Goal: Information Seeking & Learning: Stay updated

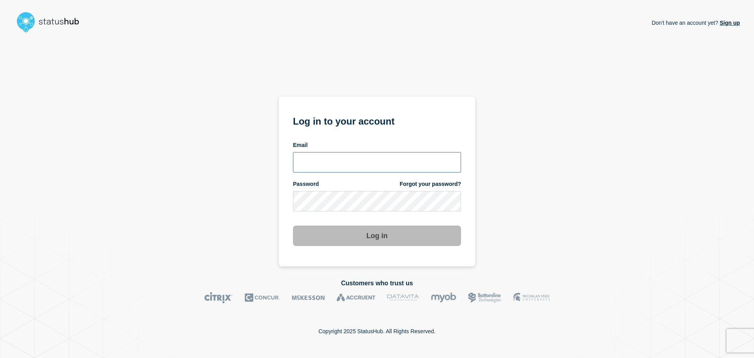
type input "xandra.martens@conexon.us"
click at [343, 237] on button "Log in" at bounding box center [377, 235] width 168 height 20
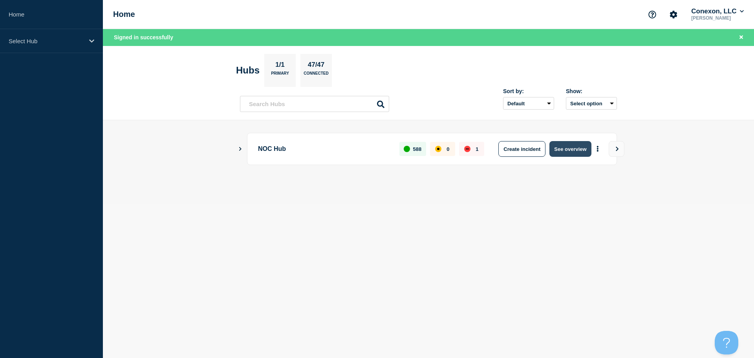
click at [583, 153] on button "See overview" at bounding box center [570, 149] width 42 height 16
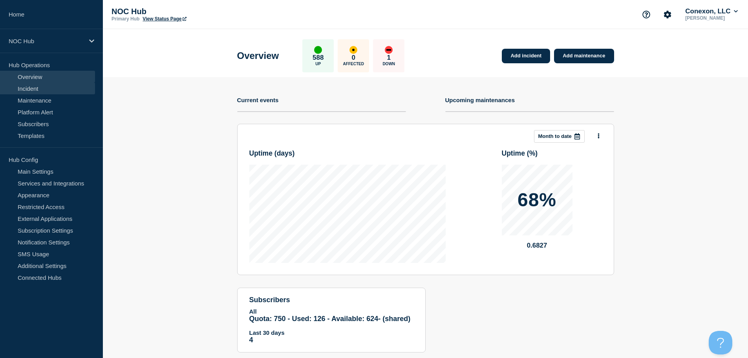
click at [31, 89] on link "Incident" at bounding box center [47, 88] width 95 height 12
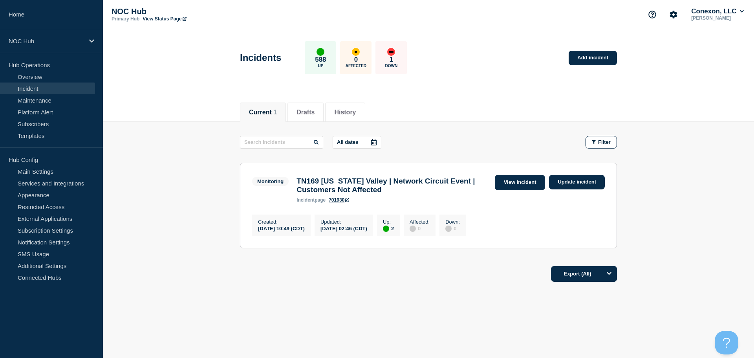
click at [510, 179] on link "View incident" at bounding box center [520, 182] width 51 height 15
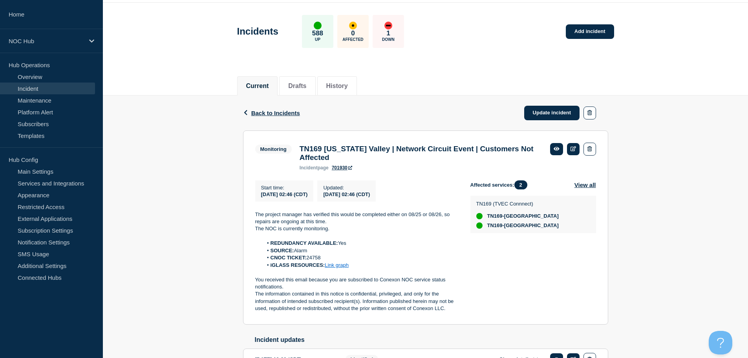
scroll to position [39, 0]
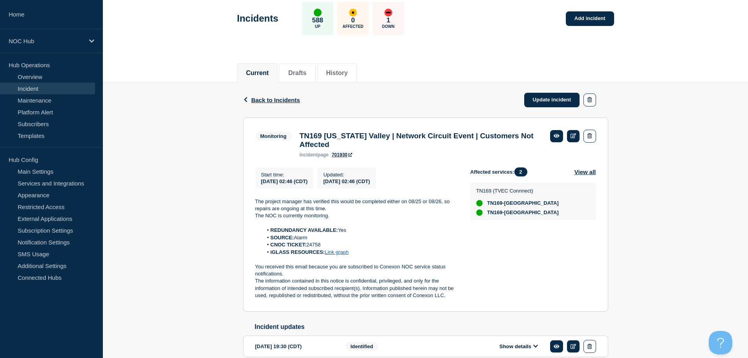
click at [57, 90] on link "Incident" at bounding box center [47, 88] width 95 height 12
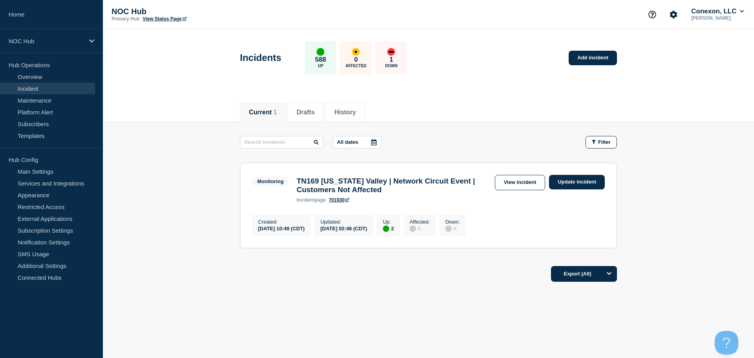
click at [63, 88] on link "Incident" at bounding box center [47, 88] width 95 height 12
